Goal: Information Seeking & Learning: Learn about a topic

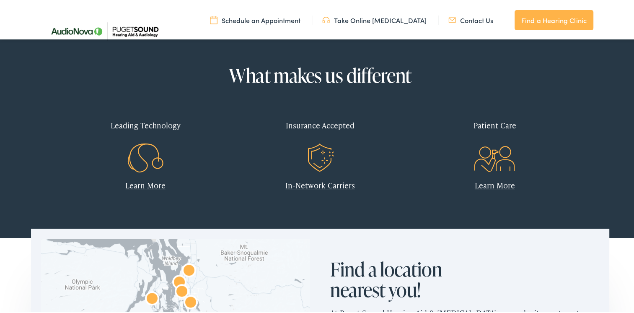
scroll to position [321, 0]
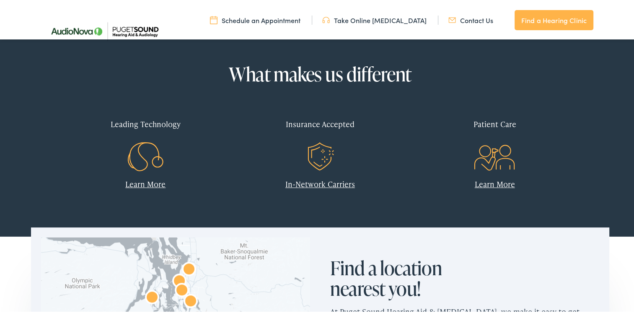
click at [318, 183] on link "In-Network Carriers" at bounding box center [321, 182] width 70 height 10
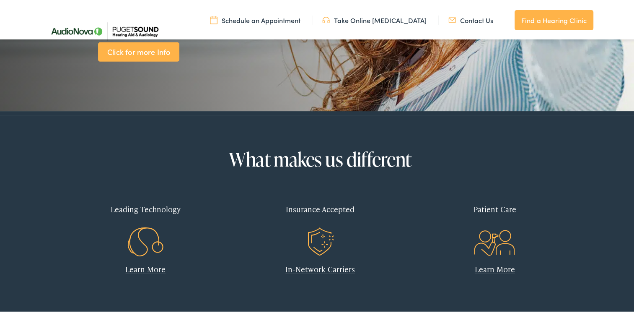
scroll to position [233, 0]
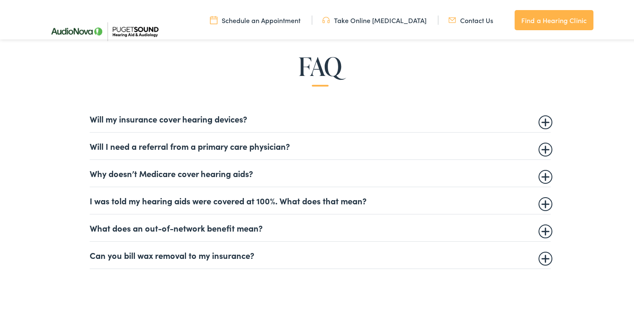
scroll to position [500, 0]
click at [200, 115] on summary "Will my insurance cover hearing devices?" at bounding box center [320, 117] width 461 height 10
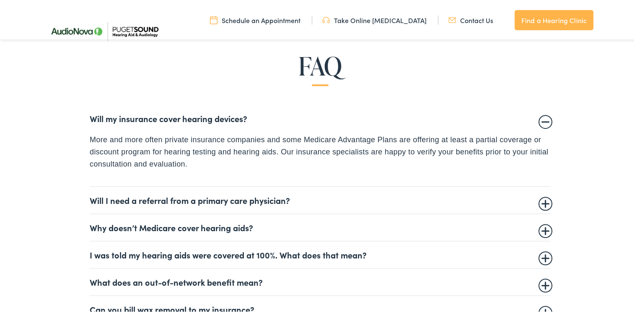
click at [543, 122] on details "Will my insurance cover hearing devices? More and more often private insurance …" at bounding box center [320, 143] width 461 height 81
click at [250, 113] on summary "Will my insurance cover hearing devices?" at bounding box center [320, 117] width 461 height 10
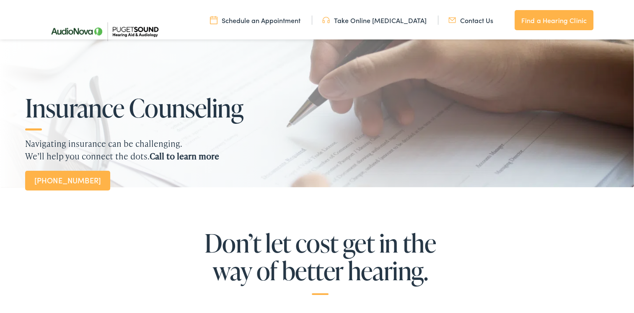
scroll to position [0, 0]
